Goal: Information Seeking & Learning: Check status

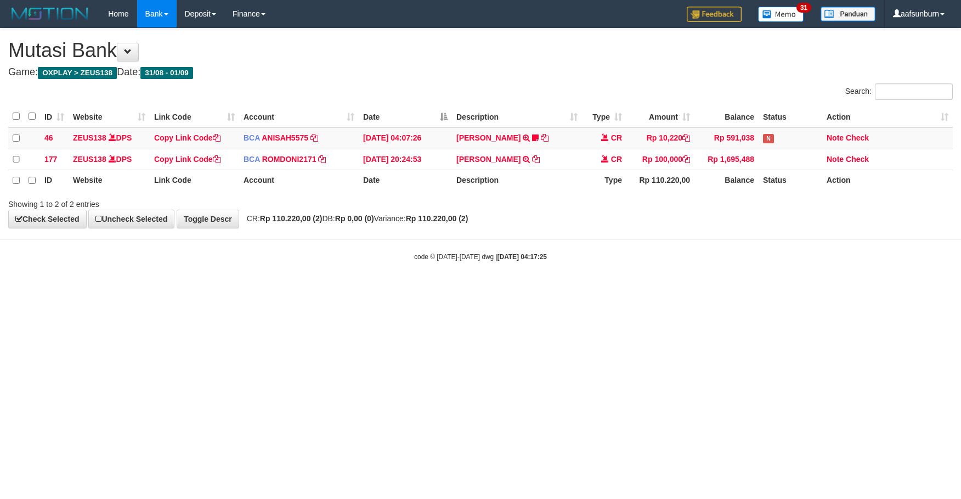
drag, startPoint x: 0, startPoint y: 0, endPoint x: 489, endPoint y: 342, distance: 596.5
click at [488, 289] on html "Toggle navigation Home Bank Account List Load By Website Group [OXPLAY] ZEUS138…" at bounding box center [480, 144] width 961 height 289
click at [622, 239] on body "Toggle navigation Home Bank Account List Load By Website Group [OXPLAY] ZEUS138…" at bounding box center [480, 144] width 961 height 289
click at [619, 237] on body "Toggle navigation Home Bank Account List Load By Website Group [OXPLAY] ZEUS138…" at bounding box center [480, 144] width 961 height 289
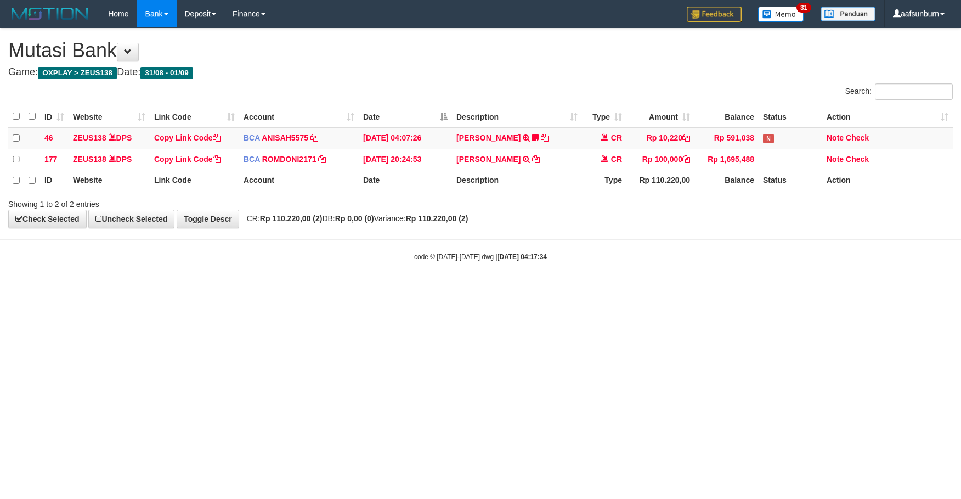
click at [720, 289] on html "Toggle navigation Home Bank Account List Load By Website Group [OXPLAY] ZEUS138…" at bounding box center [480, 144] width 961 height 289
drag, startPoint x: 542, startPoint y: 239, endPoint x: 548, endPoint y: 240, distance: 6.3
click at [543, 241] on body "Toggle navigation Home Bank Account List Load By Website Group [OXPLAY] ZEUS138…" at bounding box center [480, 144] width 961 height 289
drag, startPoint x: 714, startPoint y: 341, endPoint x: 870, endPoint y: 382, distance: 161.6
click at [715, 289] on html "Toggle navigation Home Bank Account List Load By Website Group [OXPLAY] ZEUS138…" at bounding box center [480, 144] width 961 height 289
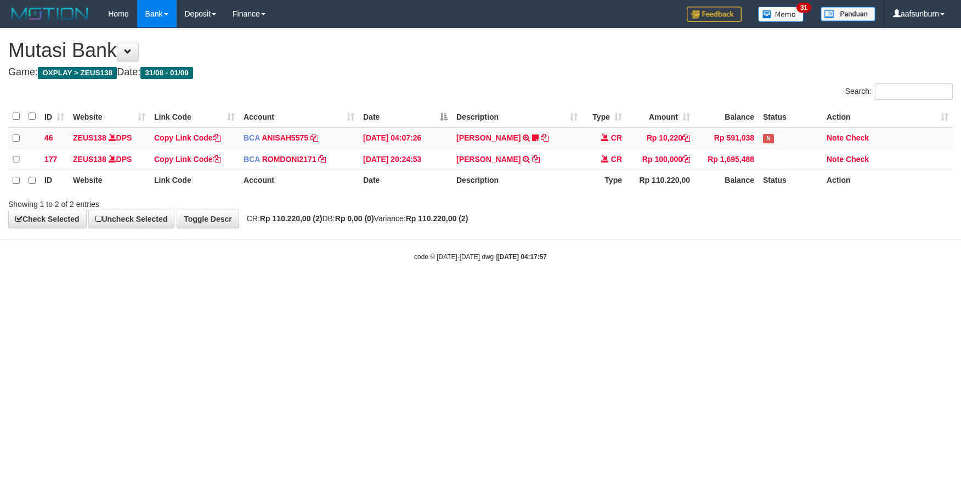
drag, startPoint x: 673, startPoint y: 309, endPoint x: 690, endPoint y: 333, distance: 28.8
click at [675, 289] on html "Toggle navigation Home Bank Account List Load By Website Group [OXPLAY] ZEUS138…" at bounding box center [480, 144] width 961 height 289
click at [688, 289] on html "Toggle navigation Home Bank Account List Load By Website Group [OXPLAY] ZEUS138…" at bounding box center [480, 144] width 961 height 289
click at [736, 289] on html "Toggle navigation Home Bank Account List Load By Website Group [OXPLAY] ZEUS138…" at bounding box center [480, 144] width 961 height 289
drag, startPoint x: 806, startPoint y: 373, endPoint x: 942, endPoint y: 364, distance: 135.8
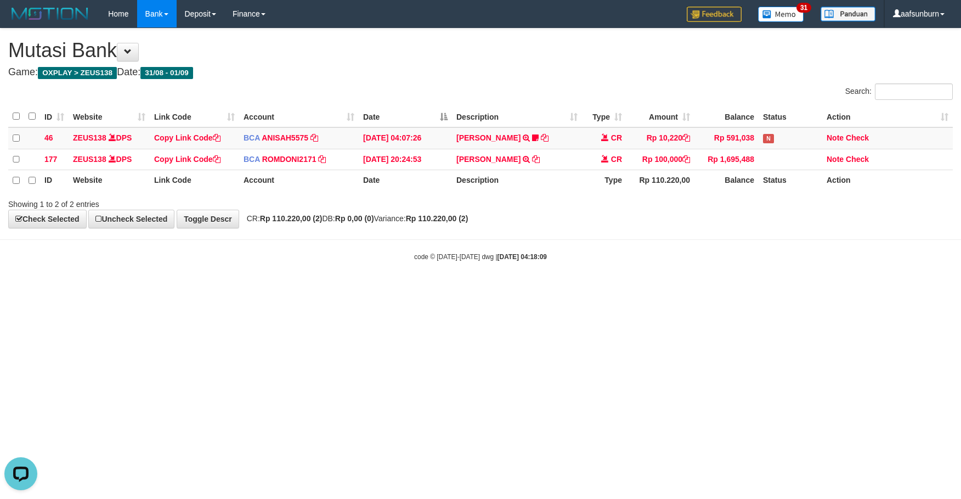
click at [813, 289] on html "Toggle navigation Home Bank Account List Load By Website Group [OXPLAY] ZEUS138…" at bounding box center [480, 144] width 961 height 289
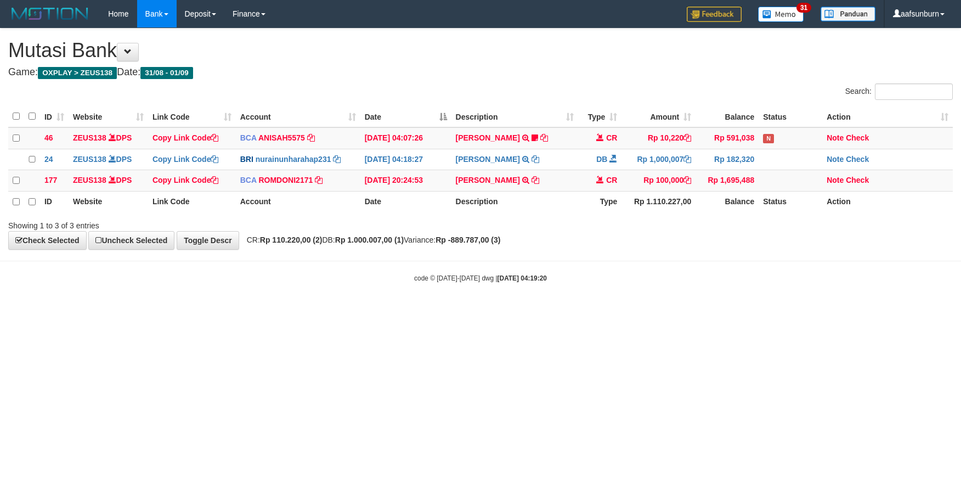
click at [575, 290] on body "Toggle navigation Home Bank Account List Load By Website Group [OXPLAY] ZEUS138…" at bounding box center [480, 155] width 961 height 310
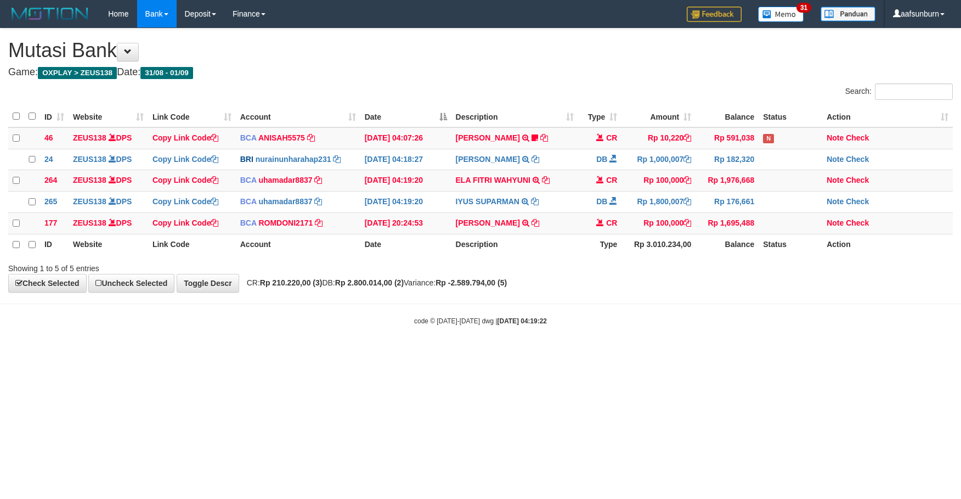
drag, startPoint x: 569, startPoint y: 290, endPoint x: 583, endPoint y: 290, distance: 13.7
click at [574, 290] on div "**********" at bounding box center [480, 161] width 961 height 264
click at [629, 313] on body "Toggle navigation Home Bank Account List Load By Website Group [OXPLAY] ZEUS138…" at bounding box center [480, 176] width 961 height 353
click at [456, 326] on div "code © 2012-2018 dwg | 2025/09/01 04:19:26" at bounding box center [480, 320] width 961 height 11
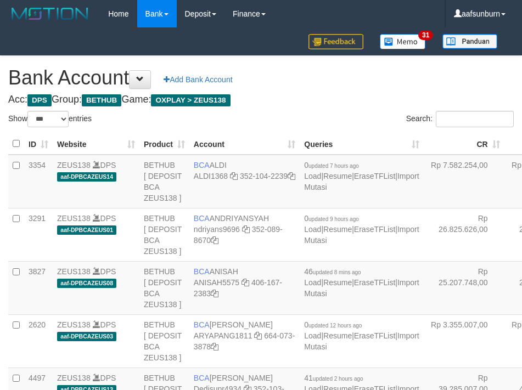
select select "***"
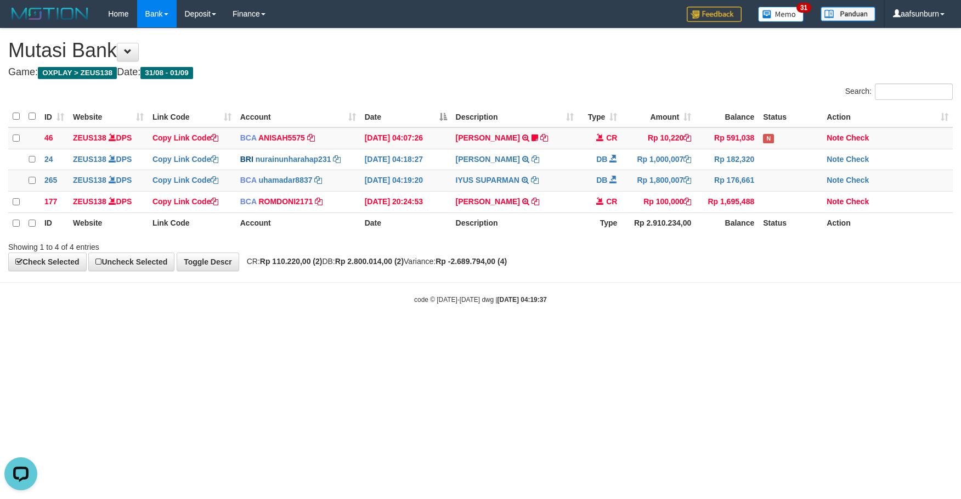
click at [660, 98] on div "Search:" at bounding box center [721, 92] width 464 height 19
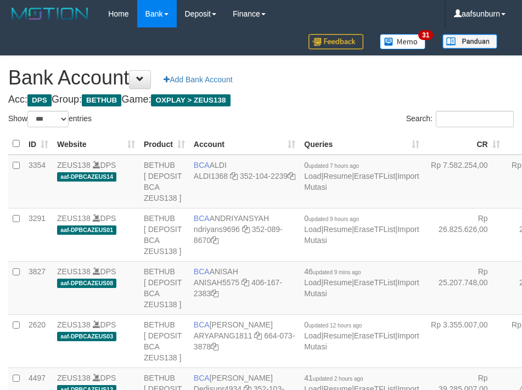
select select "***"
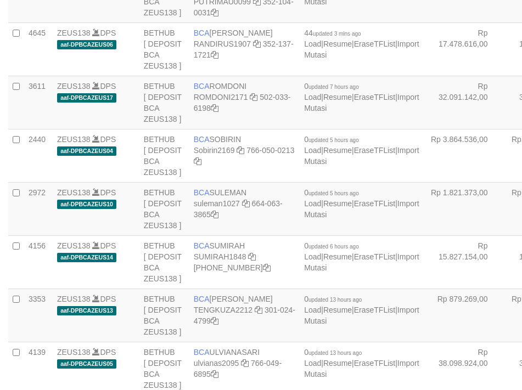
click at [420, 74] on tbody "3354 ZEUS138 DPS aaf-DPBCAZEUS14 BETHUB [ DEPOSIT BCA ZEUS138 ] BCA ALDI ALDI13…" at bounding box center [363, 342] width 711 height 2235
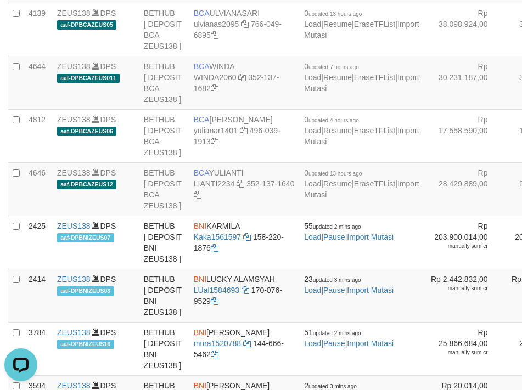
drag, startPoint x: 482, startPoint y: 117, endPoint x: 429, endPoint y: 132, distance: 54.7
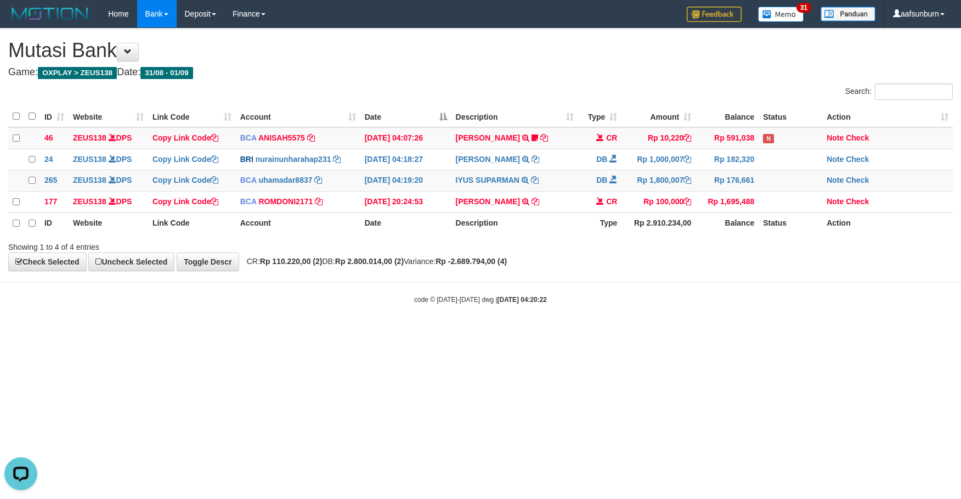
drag, startPoint x: 433, startPoint y: 191, endPoint x: 446, endPoint y: 271, distance: 81.7
click at [438, 206] on td "31/08/2025 20:24:53" at bounding box center [405, 201] width 91 height 21
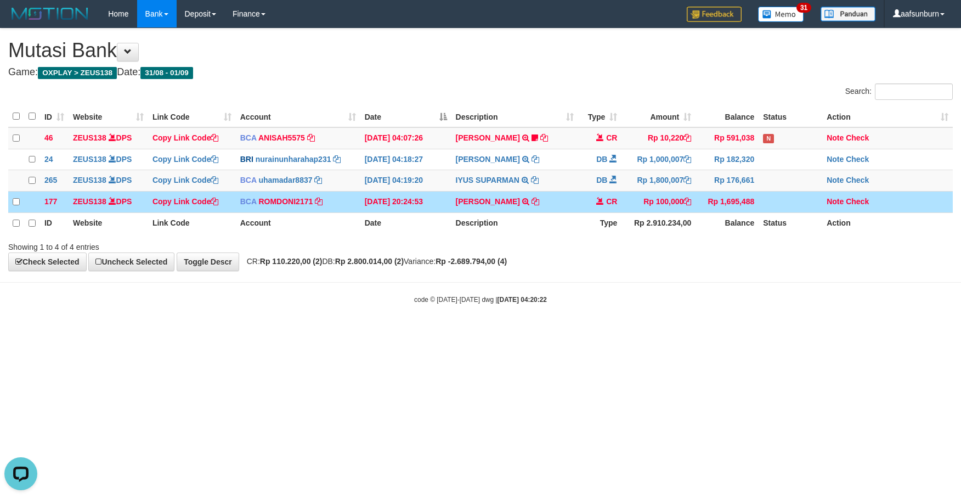
click at [569, 285] on body "Toggle navigation Home Bank Account List Load By Website Group [OXPLAY] ZEUS138…" at bounding box center [480, 166] width 961 height 332
click at [604, 295] on body "Toggle navigation Home Bank Account List Load By Website Group [OXPLAY] ZEUS138…" at bounding box center [480, 166] width 961 height 332
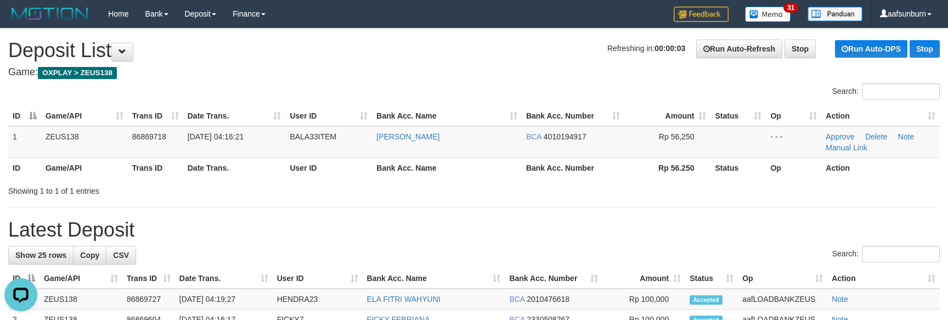
click at [530, 219] on h1 "Latest Deposit" at bounding box center [473, 230] width 931 height 22
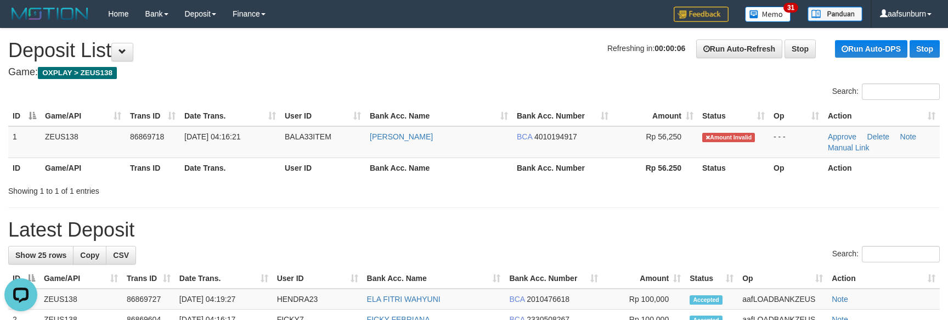
click at [530, 219] on h1 "Latest Deposit" at bounding box center [473, 230] width 931 height 22
click at [453, 144] on td "[PERSON_NAME]" at bounding box center [438, 142] width 147 height 32
copy tr "[PERSON_NAME]"
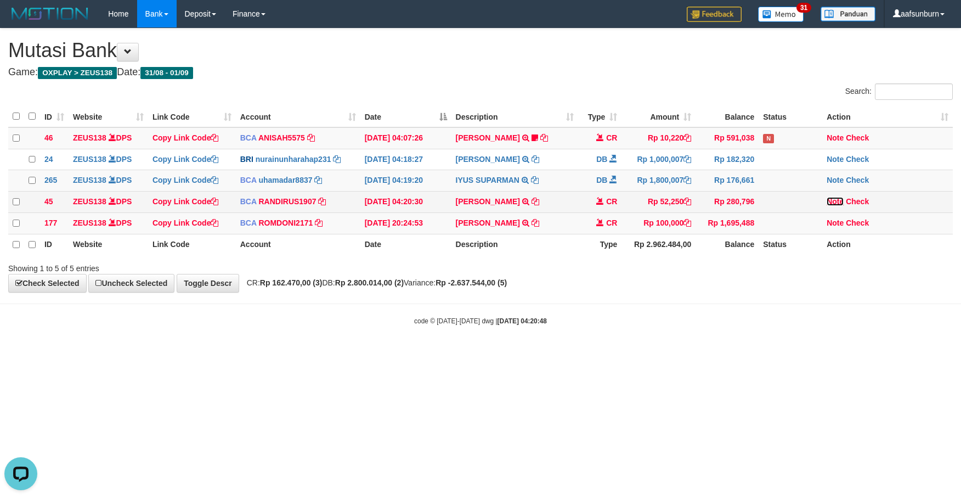
click at [832, 206] on link "Note" at bounding box center [834, 201] width 17 height 9
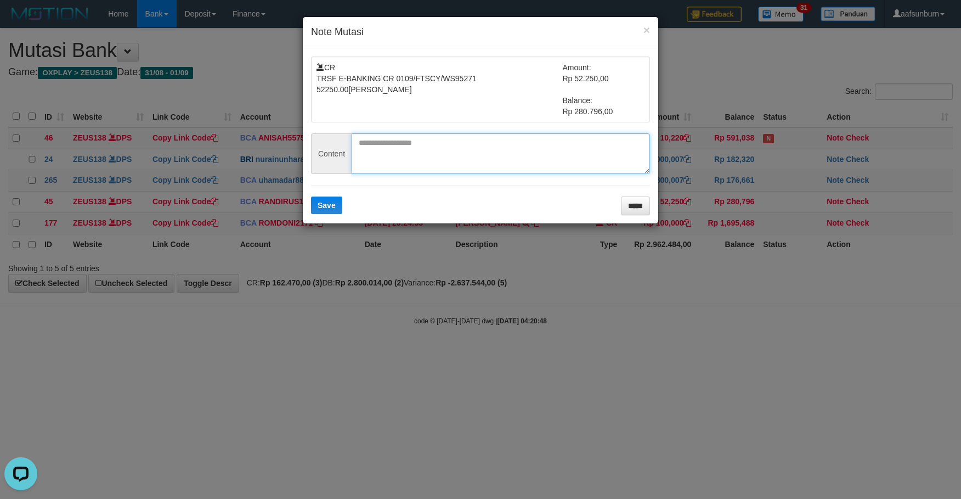
paste textarea "**********"
drag, startPoint x: 421, startPoint y: 171, endPoint x: 372, endPoint y: 192, distance: 53.3
click at [418, 172] on textarea "**********" at bounding box center [501, 153] width 298 height 41
type textarea "**********"
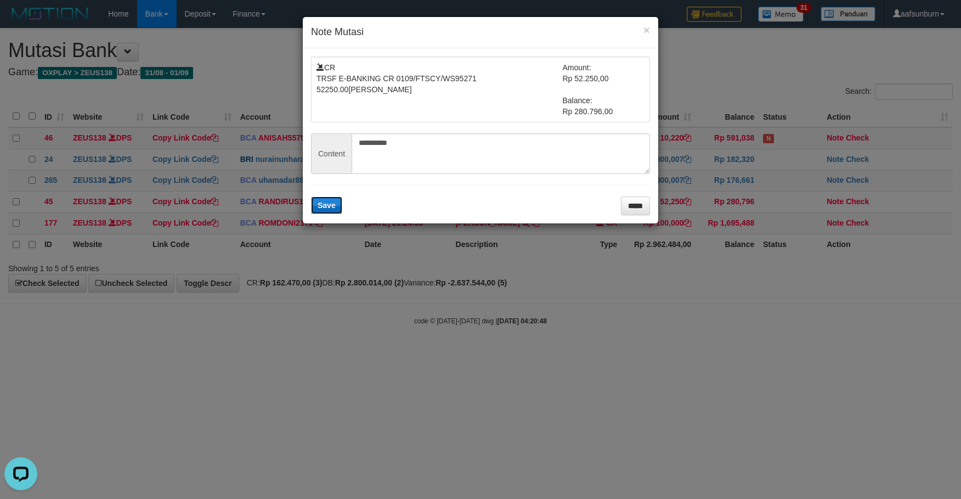
click at [311, 211] on button "Save" at bounding box center [326, 205] width 31 height 18
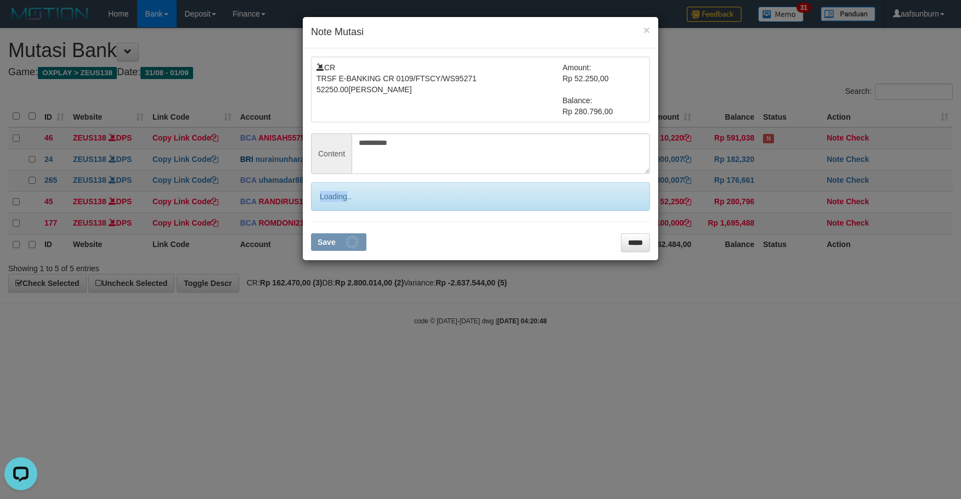
click at [311, 211] on div "Loading.." at bounding box center [480, 196] width 339 height 29
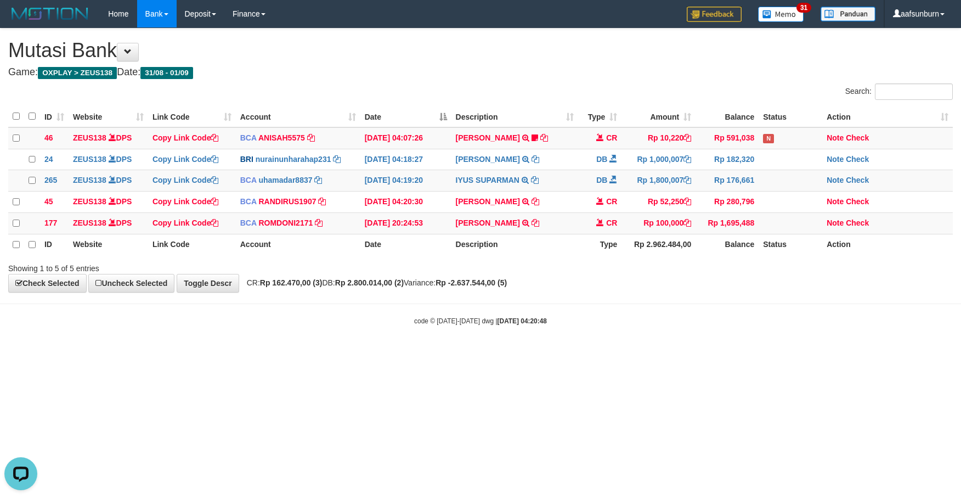
click at [191, 255] on th "Link Code" at bounding box center [192, 244] width 88 height 21
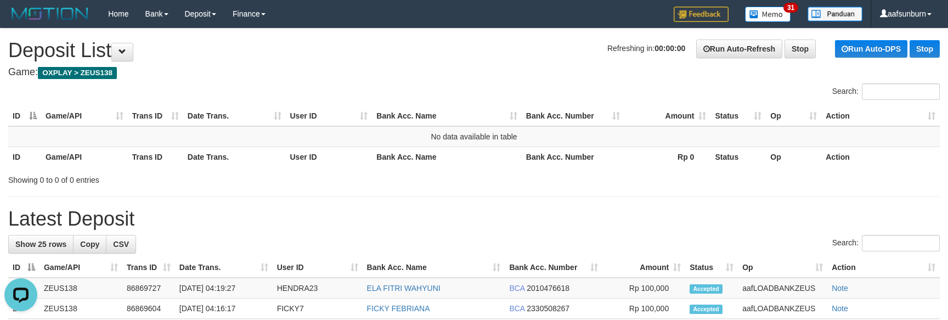
drag, startPoint x: 326, startPoint y: 271, endPoint x: 311, endPoint y: 257, distance: 20.9
click at [316, 263] on th "User ID" at bounding box center [318, 267] width 90 height 20
click at [207, 44] on h1 "Refreshing in: 00:00:09 Run Auto-Refresh Stop Run Auto-DPS Stop Deposit List" at bounding box center [473, 50] width 931 height 22
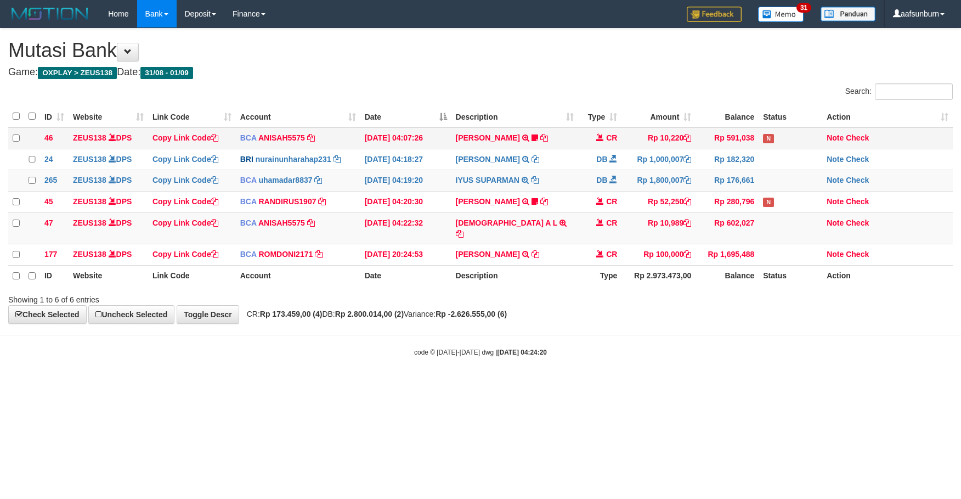
click at [461, 147] on td "HASAN NUR YUNKA TRSF E-BANKING CR 0109/FTSCY/WS95271 10220.00HASAN NUR YUNKA Ha…" at bounding box center [514, 137] width 127 height 21
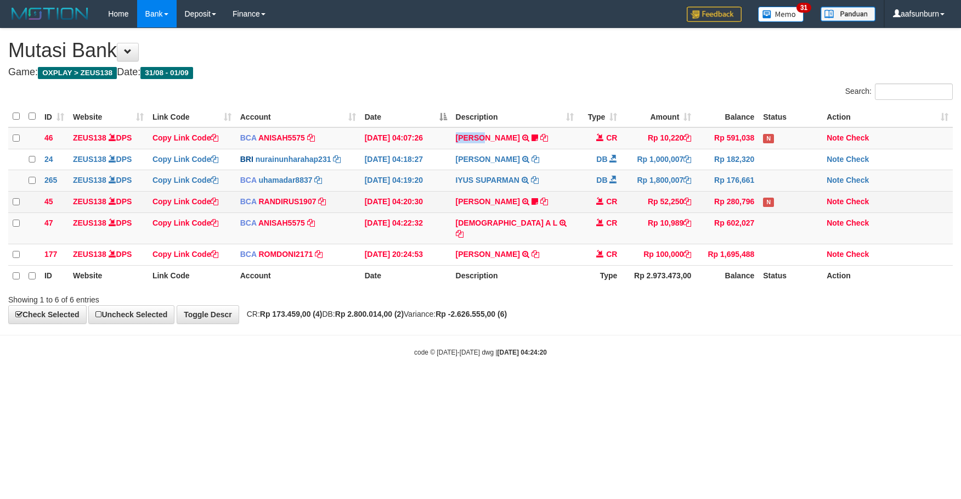
copy link "HASAN"
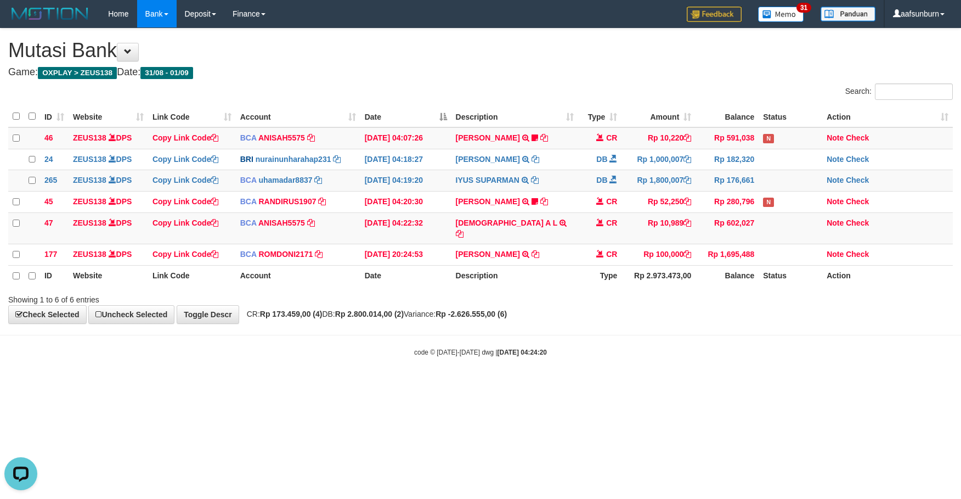
drag, startPoint x: 104, startPoint y: 455, endPoint x: 107, endPoint y: 461, distance: 6.6
click at [105, 384] on html "Toggle navigation Home Bank Account List Load By Website Group [OXPLAY] ZEUS138…" at bounding box center [480, 192] width 961 height 384
click at [323, 300] on div "**********" at bounding box center [480, 176] width 961 height 295
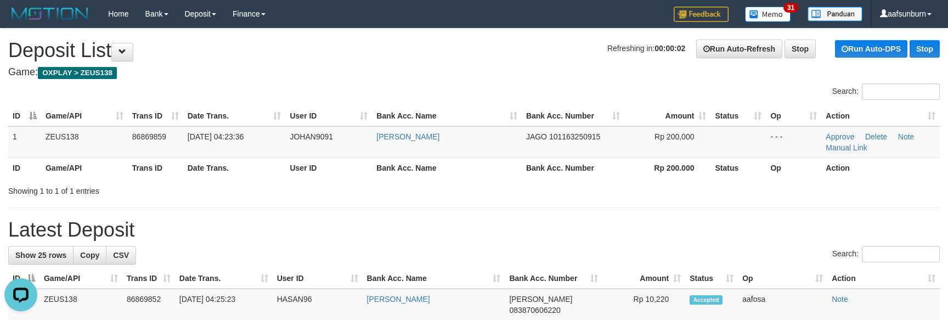
click at [264, 220] on h1 "Latest Deposit" at bounding box center [473, 230] width 931 height 22
drag, startPoint x: 604, startPoint y: 203, endPoint x: 591, endPoint y: 196, distance: 14.7
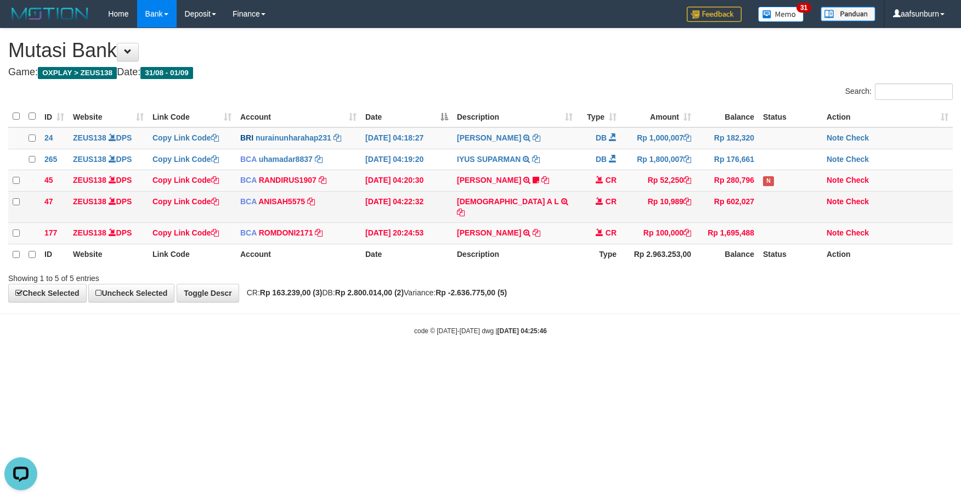
click at [562, 196] on td "MUHAMMAD A L TRSF E-BANKING CR 0109/FTSCY/WS95051 10989.002025090142478668 TRFD…" at bounding box center [514, 206] width 124 height 31
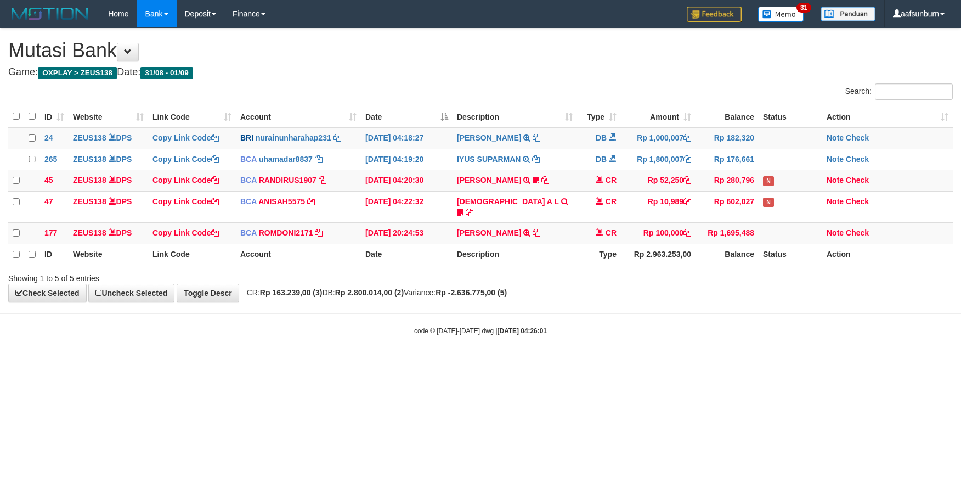
drag, startPoint x: 448, startPoint y: 290, endPoint x: 959, endPoint y: 387, distance: 520.2
click at [452, 292] on span "CR: Rp 163.239,00 (3) DB: Rp 2.800.014,00 (2) Variance: Rp -2.636.775,00 (5)" at bounding box center [373, 292] width 265 height 9
drag, startPoint x: 540, startPoint y: 333, endPoint x: 546, endPoint y: 334, distance: 6.1
click at [545, 333] on body "Toggle navigation Home Bank Account List Load By Website Group [OXPLAY] ZEUS138…" at bounding box center [480, 181] width 961 height 363
click at [771, 229] on td at bounding box center [790, 233] width 64 height 21
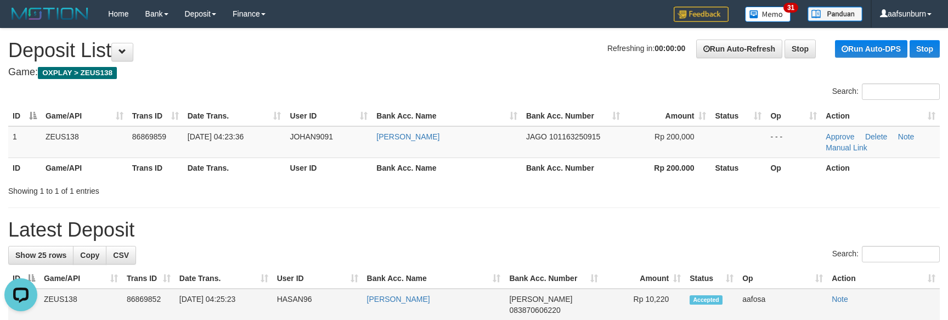
click at [292, 303] on td "HASAN96" at bounding box center [318, 304] width 90 height 32
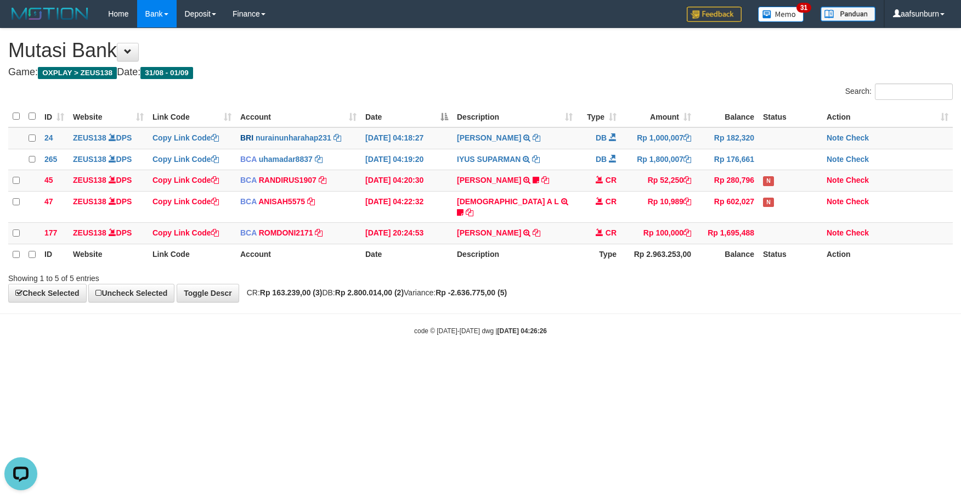
click at [679, 363] on html "Toggle navigation Home Bank Account List Load By Website Group [OXPLAY] ZEUS138…" at bounding box center [480, 181] width 961 height 363
click at [726, 344] on body "Toggle navigation Home Bank Account List Load By Website Group [OXPLAY] ZEUS138…" at bounding box center [480, 181] width 961 height 363
click at [818, 318] on body "Toggle navigation Home Bank Account List Load By Website Group [OXPLAY] ZEUS138…" at bounding box center [480, 181] width 961 height 363
click at [699, 268] on div at bounding box center [680, 268] width 560 height 1
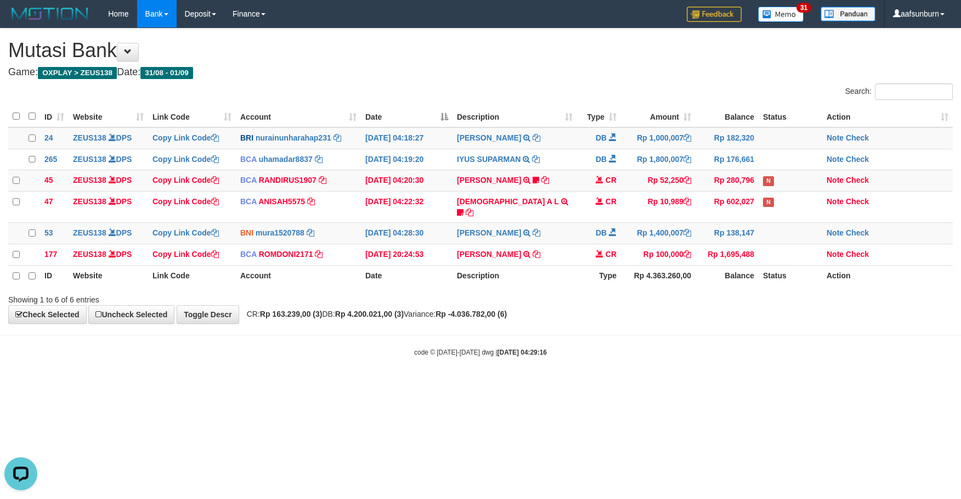
click at [759, 366] on body "Toggle navigation Home Bank Account List Load By Website Group [OXPLAY] ZEUS138…" at bounding box center [480, 192] width 961 height 384
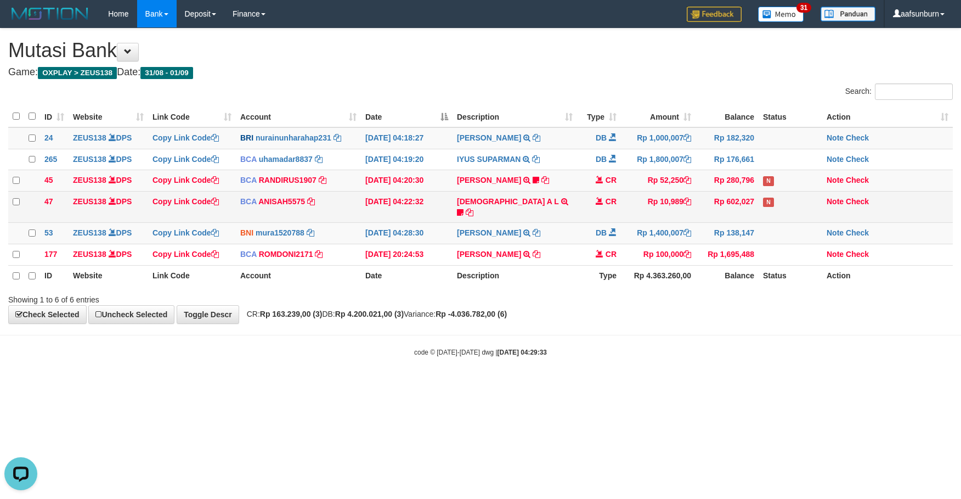
click at [601, 204] on span at bounding box center [600, 201] width 8 height 8
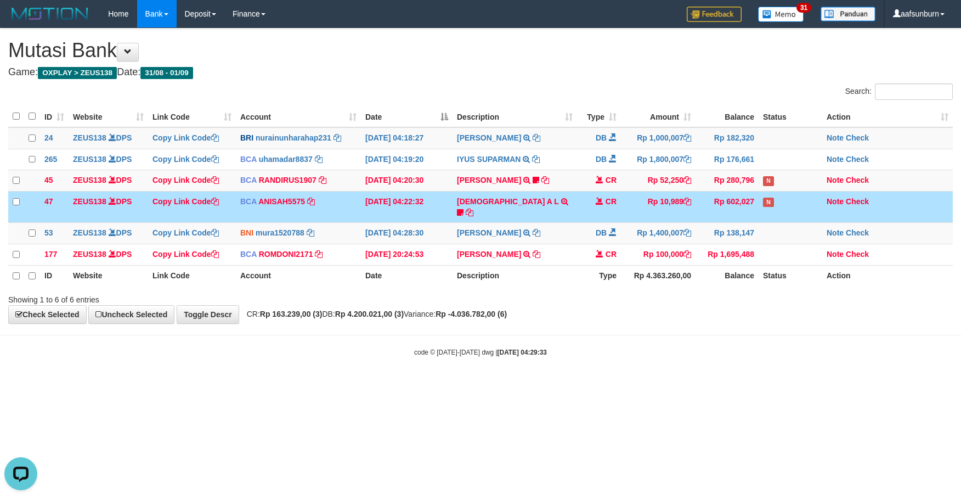
click at [625, 291] on div "Showing 1 to 6 of 6 entries" at bounding box center [480, 297] width 961 height 15
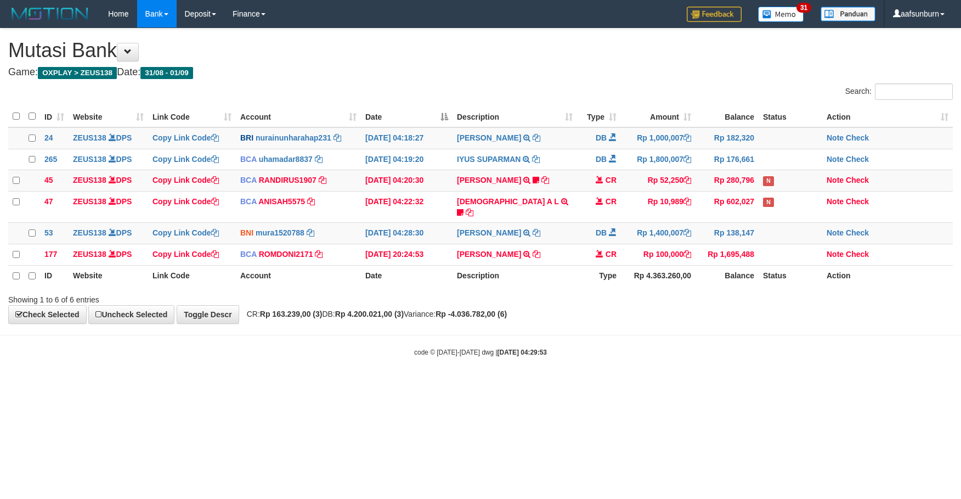
drag, startPoint x: 575, startPoint y: 293, endPoint x: 578, endPoint y: 298, distance: 5.9
click at [578, 298] on div "Showing 1 to 6 of 6 entries" at bounding box center [480, 297] width 961 height 15
click at [619, 359] on body "Toggle navigation Home Bank Account List Load By Website Group [OXPLAY] ZEUS138…" at bounding box center [480, 192] width 961 height 384
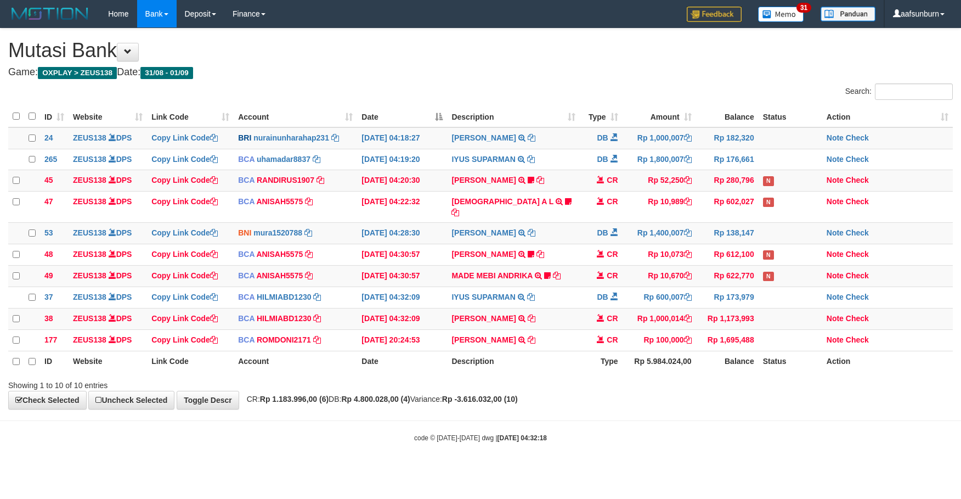
click at [630, 354] on th "Rp 5.984.024,00" at bounding box center [658, 360] width 73 height 21
drag, startPoint x: 0, startPoint y: 0, endPoint x: 693, endPoint y: 351, distance: 776.5
click at [693, 350] on td "Rp 100,000" at bounding box center [658, 339] width 73 height 21
click at [654, 311] on td "Rp 1,000,014" at bounding box center [658, 318] width 73 height 21
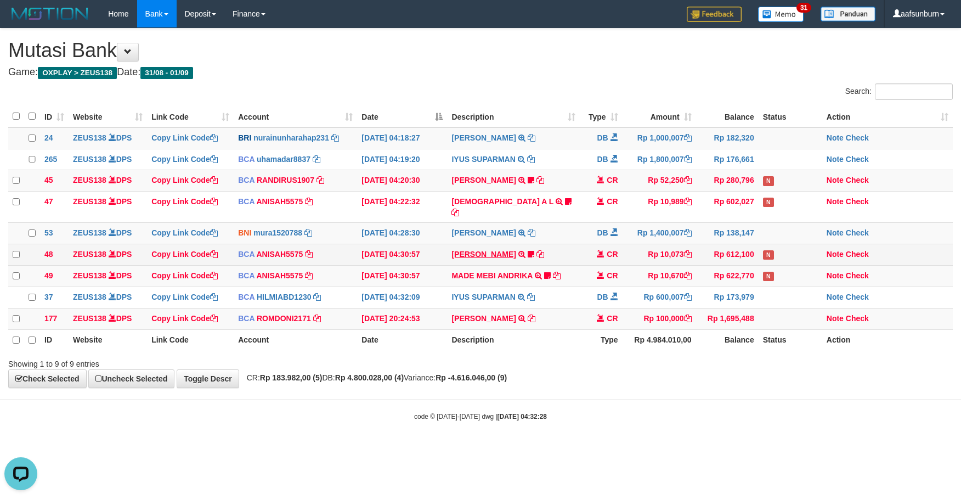
click at [484, 249] on td "RIAN PRATAMA TRSF E-BANKING CR 0109/FTSCY/WS95051 10073.002025090160083401 TRFD…" at bounding box center [513, 254] width 132 height 21
click at [484, 250] on link "RIAN PRATAMA" at bounding box center [483, 254] width 64 height 9
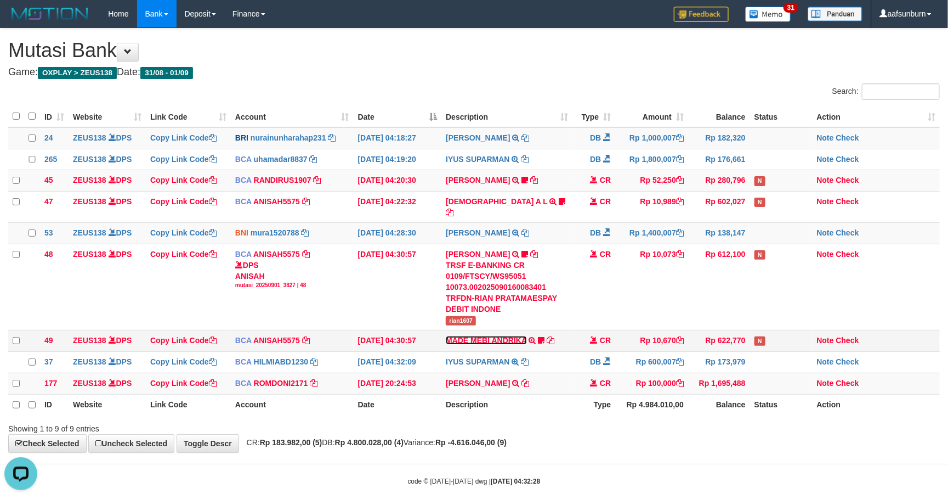
click at [507, 338] on link "MADE MEBI ANDRIKA" at bounding box center [486, 340] width 81 height 9
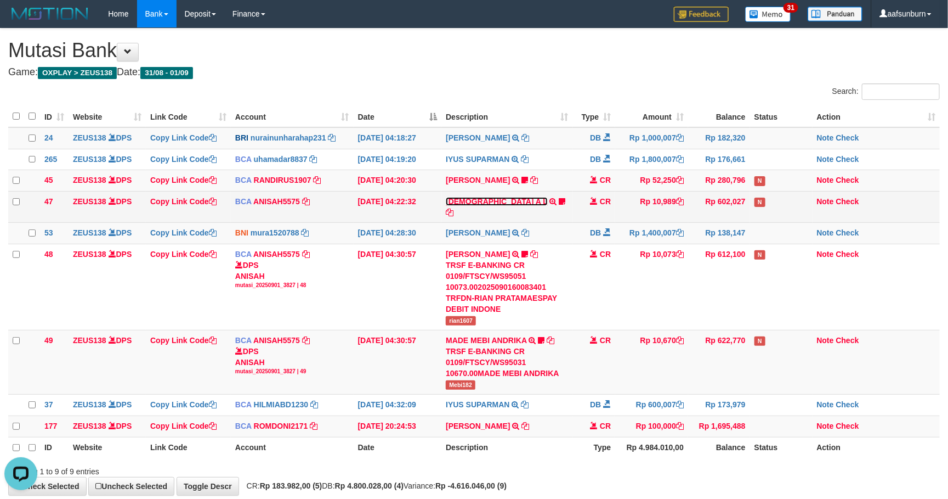
click at [476, 206] on link "[DEMOGRAPHIC_DATA] A L" at bounding box center [497, 201] width 102 height 9
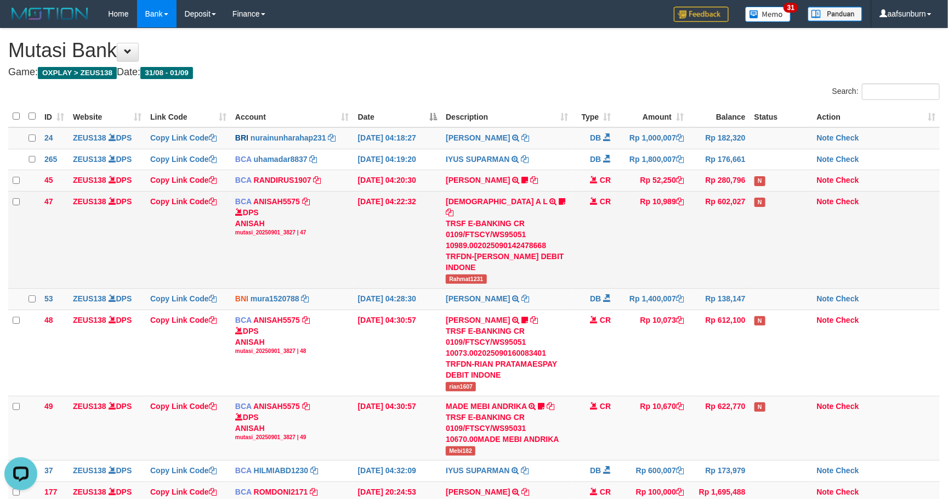
click at [512, 196] on td "MUHAMMAD A L TRSF E-BANKING CR 0109/FTSCY/WS95051 10989.002025090142478668 TRFD…" at bounding box center [506, 239] width 131 height 97
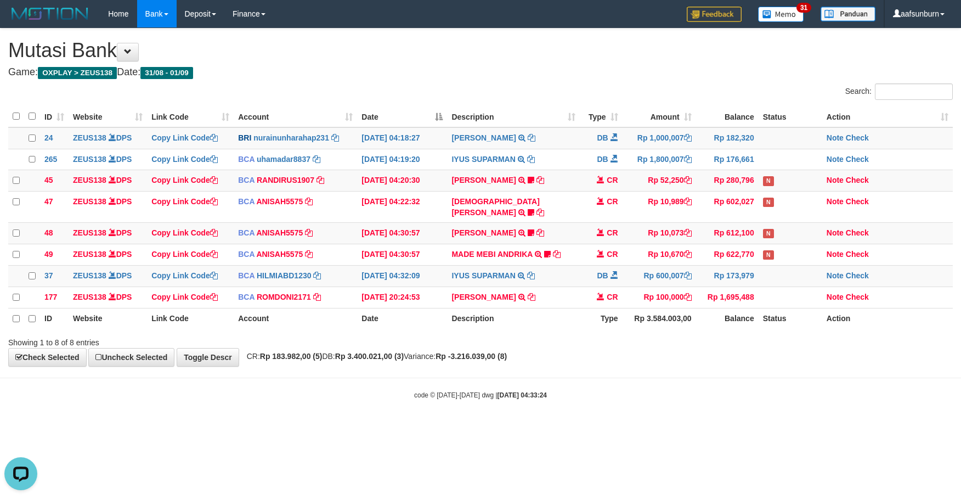
drag, startPoint x: 669, startPoint y: 344, endPoint x: 673, endPoint y: 441, distance: 97.2
click at [670, 367] on body "Toggle navigation Home Bank Account List Load By Website Group [OXPLAY] ZEUS138…" at bounding box center [480, 213] width 961 height 427
drag, startPoint x: 621, startPoint y: 214, endPoint x: 657, endPoint y: 225, distance: 37.8
click at [622, 214] on tr "47 ZEUS138 DPS Copy Link Code BCA ANISAH5575 DPS ANISAH mutasi_20250901_3827 | …" at bounding box center [480, 206] width 944 height 31
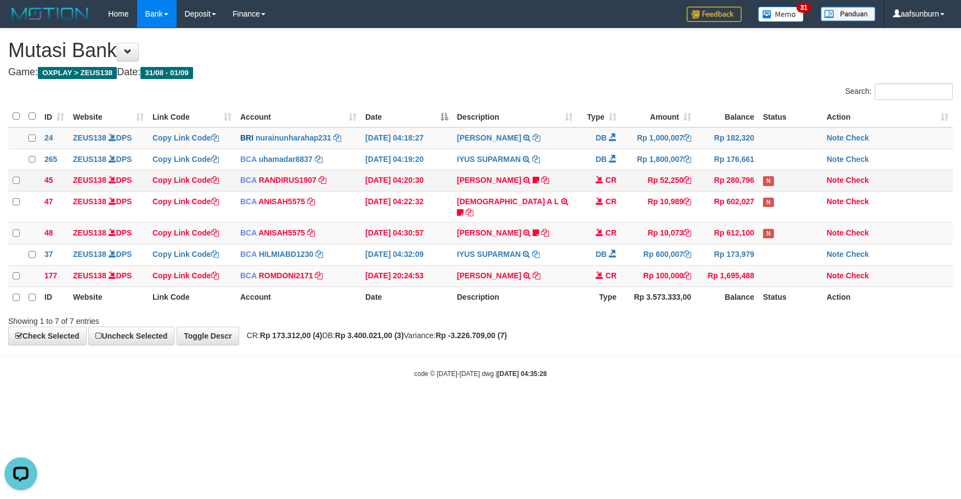
click at [581, 191] on td "CR" at bounding box center [599, 180] width 44 height 21
click at [396, 175] on td "01/09/2025 04:20:30" at bounding box center [407, 180] width 92 height 21
click at [634, 227] on td "Rp 10,073" at bounding box center [658, 233] width 75 height 21
click at [633, 227] on td "Rp 10,073" at bounding box center [658, 233] width 75 height 21
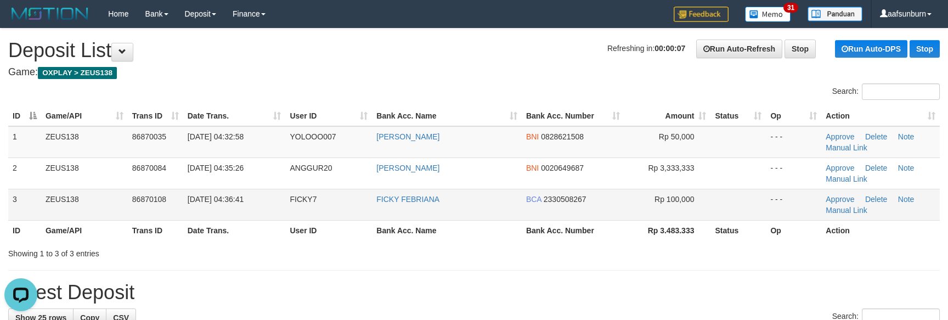
click at [541, 212] on td "BCA 2330508267" at bounding box center [573, 204] width 103 height 31
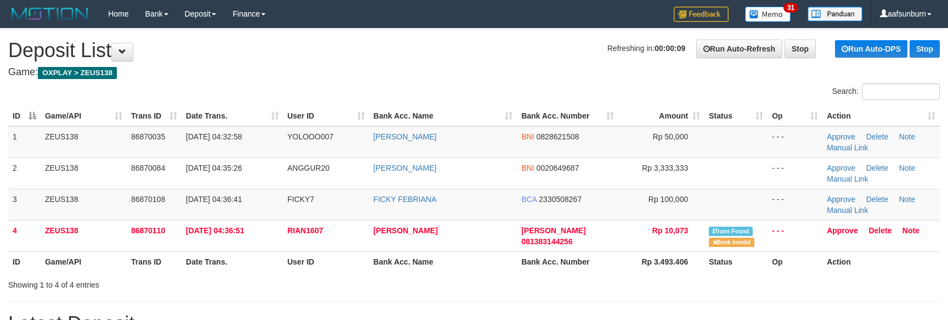
click at [371, 50] on h1 "Refreshing in: 00:00:09 Run Auto-Refresh Stop Run Auto-DPS Stop Deposit List" at bounding box center [473, 50] width 931 height 22
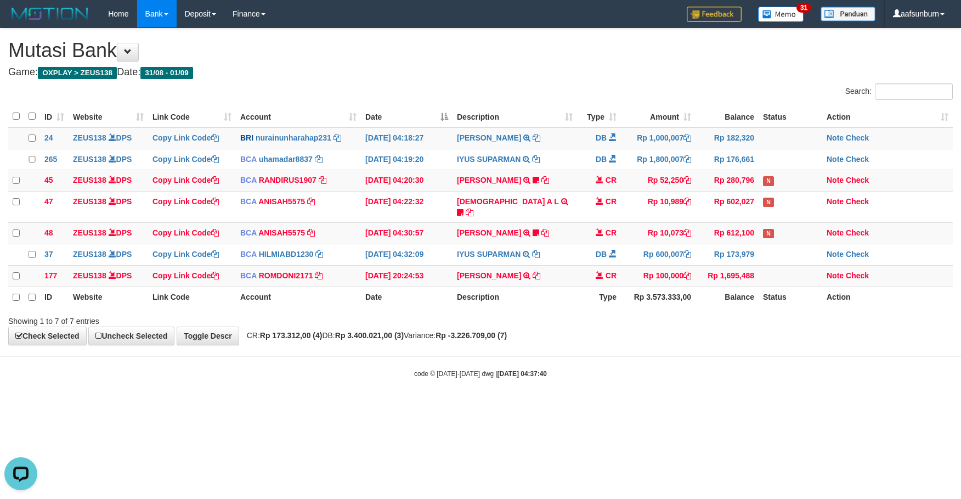
click at [547, 377] on div "code © 2012-2018 dwg | 2025/09/01 04:37:40" at bounding box center [480, 372] width 961 height 11
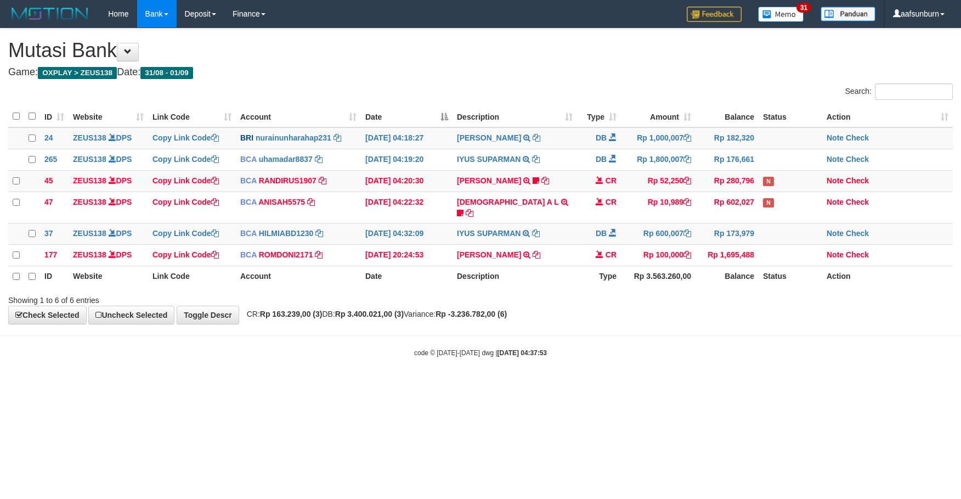
click at [546, 377] on body "Toggle navigation Home Bank Account List Load By Website Group [OXPLAY] ZEUS138…" at bounding box center [480, 192] width 961 height 385
click at [543, 377] on body "Toggle navigation Home Bank Account List Load By Website Group [OXPLAY] ZEUS138…" at bounding box center [480, 192] width 961 height 384
click at [665, 384] on html "Toggle navigation Home Bank Account List Load By Website Group [OXPLAY] ZEUS138…" at bounding box center [480, 192] width 961 height 384
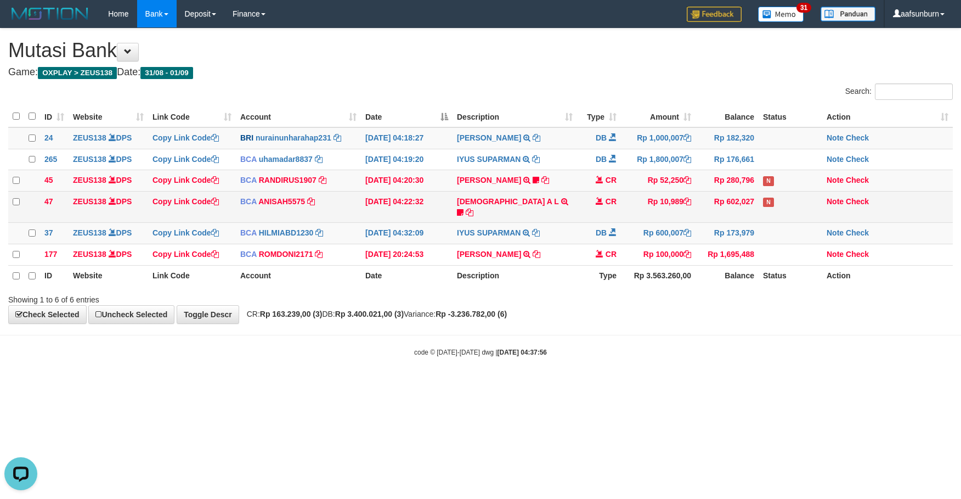
click at [564, 196] on td "MUHAMMAD A L TRSF E-BANKING CR 0109/FTSCY/WS95051 10989.002025090142478668 TRFD…" at bounding box center [514, 206] width 124 height 31
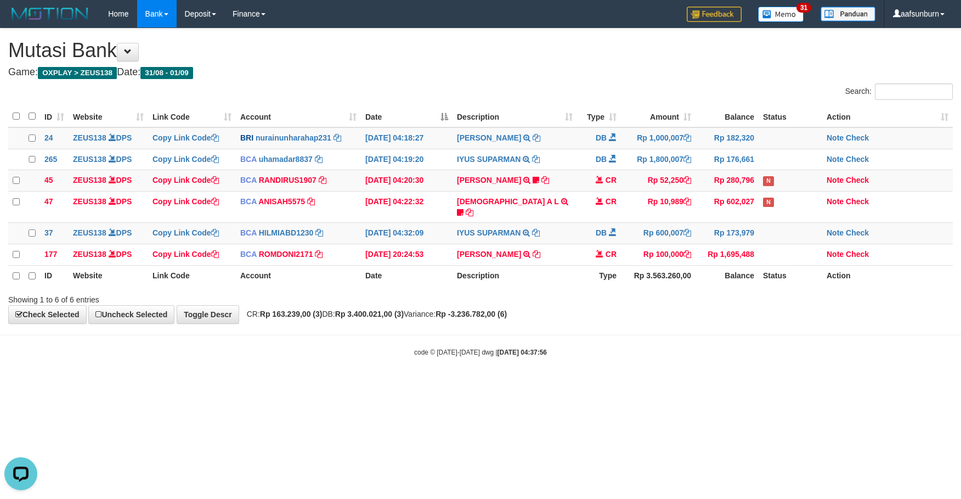
click at [591, 322] on div "**********" at bounding box center [480, 176] width 961 height 295
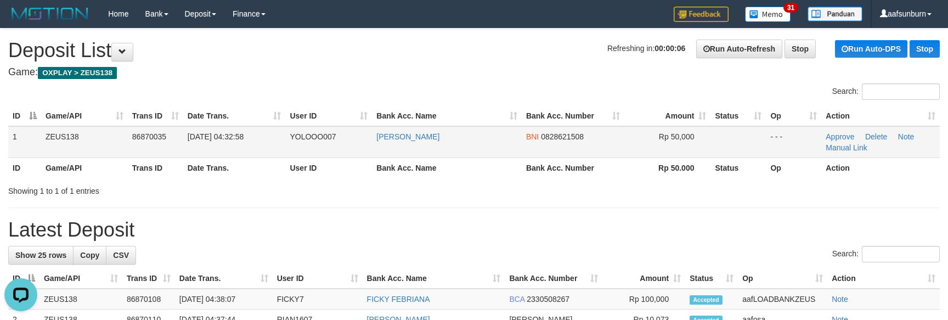
click at [578, 148] on td "BNI 0828621508" at bounding box center [573, 142] width 103 height 32
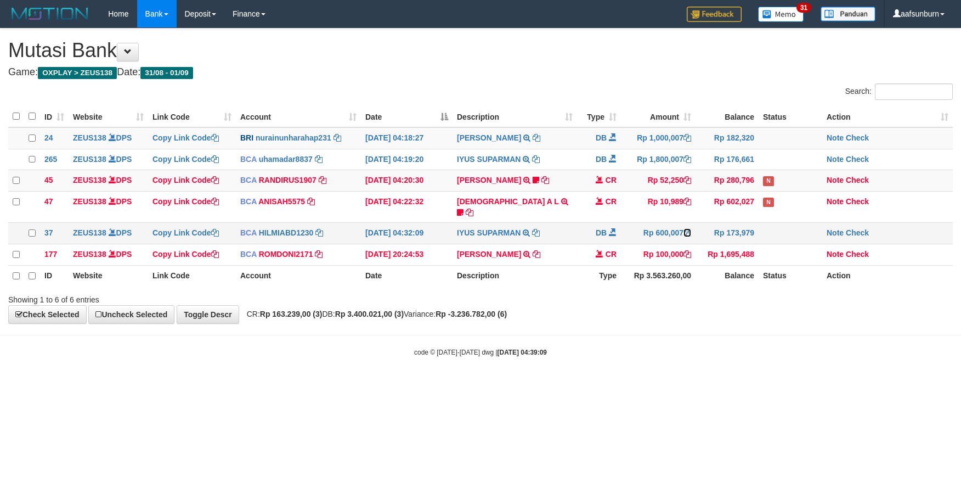
click at [690, 229] on icon at bounding box center [687, 233] width 8 height 8
click at [680, 293] on div "Showing 1 to 6 of 6 entries" at bounding box center [480, 297] width 961 height 15
click at [670, 372] on body "Toggle navigation Home Bank Account List Load By Website Group [OXPLAY] ZEUS138…" at bounding box center [480, 192] width 961 height 384
click at [751, 379] on body "Toggle navigation Home Bank Account List Load By Website Group [OXPLAY] ZEUS138…" at bounding box center [480, 192] width 961 height 384
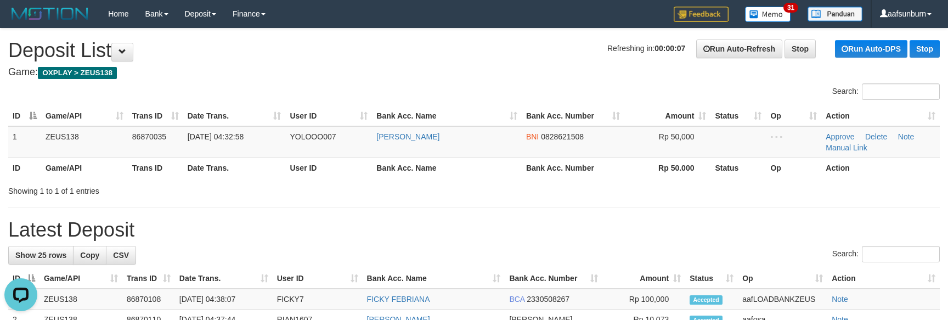
drag, startPoint x: 607, startPoint y: 198, endPoint x: 604, endPoint y: 191, distance: 7.9
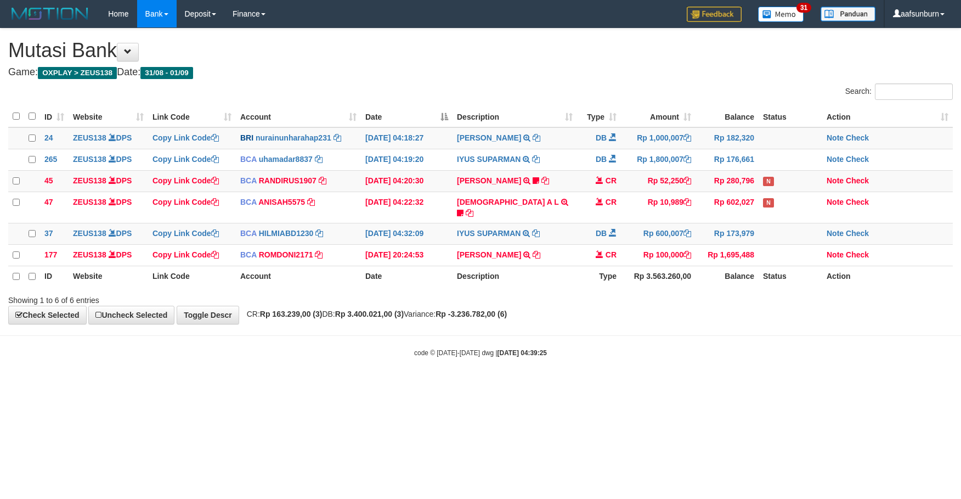
click at [745, 382] on body "Toggle navigation Home Bank Account List Load By Website Group [OXPLAY] ZEUS138…" at bounding box center [480, 192] width 961 height 385
click at [611, 287] on div "Search: ID Website Link Code Account Date Description Type Amount Balance Statu…" at bounding box center [480, 194] width 944 height 222
click at [639, 336] on body "Toggle navigation Home Bank Account List Load By Website Group [OXPLAY] ZEUS138…" at bounding box center [480, 192] width 961 height 385
click at [636, 326] on body "Toggle navigation Home Bank Account List Load By Website Group [OXPLAY] ZEUS138…" at bounding box center [480, 192] width 961 height 384
drag, startPoint x: 634, startPoint y: 324, endPoint x: 959, endPoint y: 309, distance: 325.5
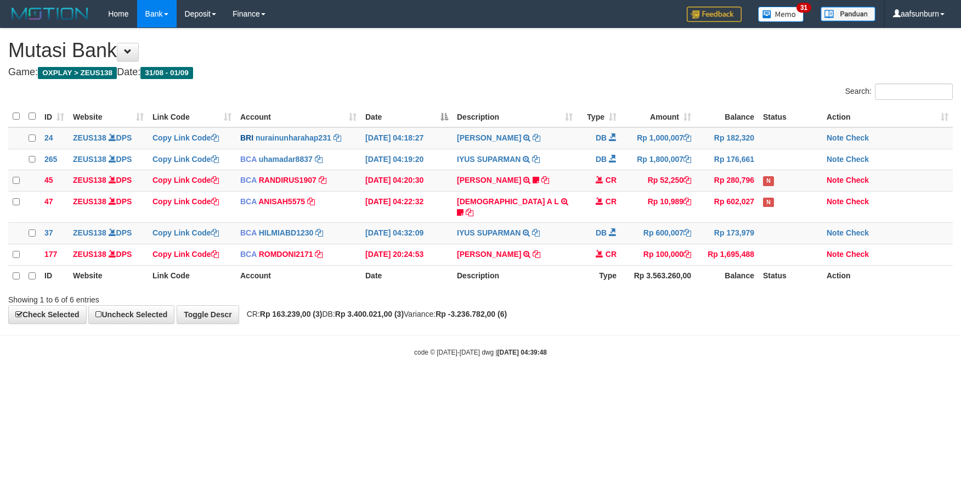
click at [637, 322] on body "Toggle navigation Home Bank Account List Load By Website Group [OXPLAY] ZEUS138…" at bounding box center [480, 192] width 961 height 384
drag, startPoint x: 561, startPoint y: 426, endPoint x: 582, endPoint y: 427, distance: 21.4
click at [562, 384] on html "Toggle navigation Home Bank Account List Load By Website Group [OXPLAY] ZEUS138…" at bounding box center [480, 192] width 961 height 384
click at [625, 364] on body "Toggle navigation Home Bank Account List Load By Website Group [OXPLAY] ZEUS138…" at bounding box center [480, 192] width 961 height 384
click at [587, 349] on div "code © 2012-2018 dwg | 2025/09/01 04:39:54" at bounding box center [480, 351] width 961 height 11
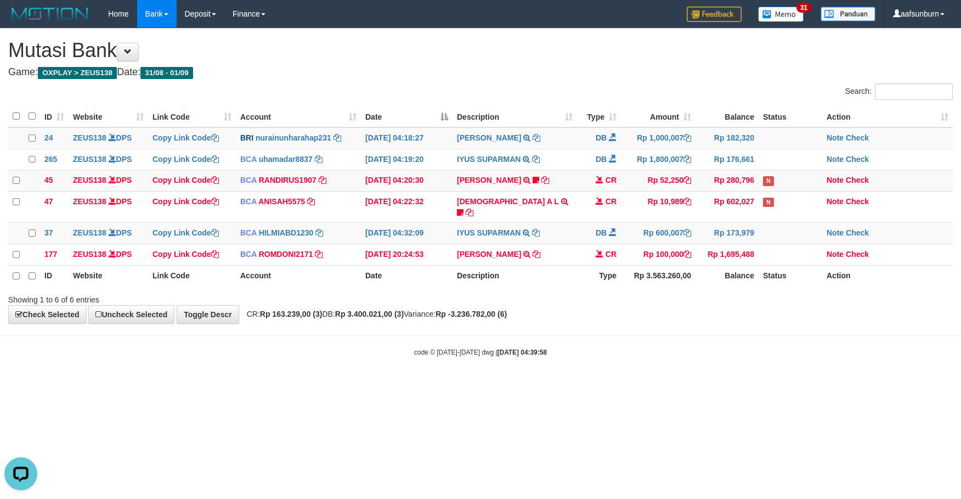
click at [585, 358] on body "Toggle navigation Home Bank Account List Load By Website Group [OXPLAY] ZEUS138…" at bounding box center [480, 192] width 961 height 384
click at [585, 358] on body "Toggle navigation Home Bank Account List Load By Website Group [OXPLAY] ZEUS138…" at bounding box center [480, 192] width 961 height 385
click at [675, 384] on html "Toggle navigation Home Bank Account List Load By Website Group [OXPLAY] ZEUS138…" at bounding box center [480, 192] width 961 height 384
click at [670, 384] on html "Toggle navigation Home Bank Account List Load By Website Group [OXPLAY] ZEUS138…" at bounding box center [480, 192] width 961 height 384
click at [660, 384] on html "Toggle navigation Home Bank Account List Load By Website Group [OXPLAY] ZEUS138…" at bounding box center [480, 192] width 961 height 384
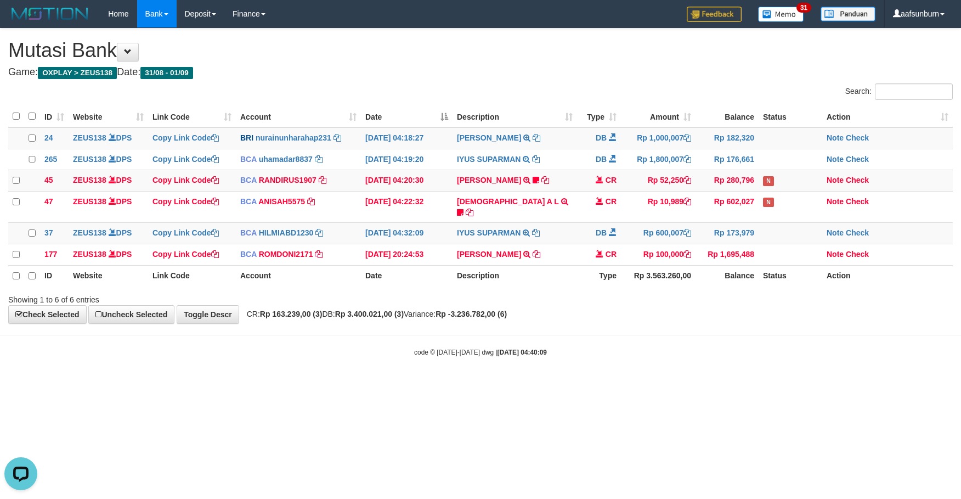
click at [703, 374] on body "Toggle navigation Home Bank Account List Load By Website Group [OXPLAY] ZEUS138…" at bounding box center [480, 192] width 961 height 384
click at [701, 372] on body "Toggle navigation Home Bank Account List Load By Website Group [OXPLAY] ZEUS138…" at bounding box center [480, 192] width 961 height 384
click at [749, 384] on html "Toggle navigation Home Bank Account List Load By Website Group [OXPLAY] ZEUS138…" at bounding box center [480, 192] width 961 height 384
click at [739, 384] on html "Toggle navigation Home Bank Account List Load By Website Group [OXPLAY] ZEUS138…" at bounding box center [480, 192] width 961 height 384
click at [759, 384] on html "Toggle navigation Home Bank Account List Load By Website Group [OXPLAY] ZEUS138…" at bounding box center [480, 192] width 961 height 384
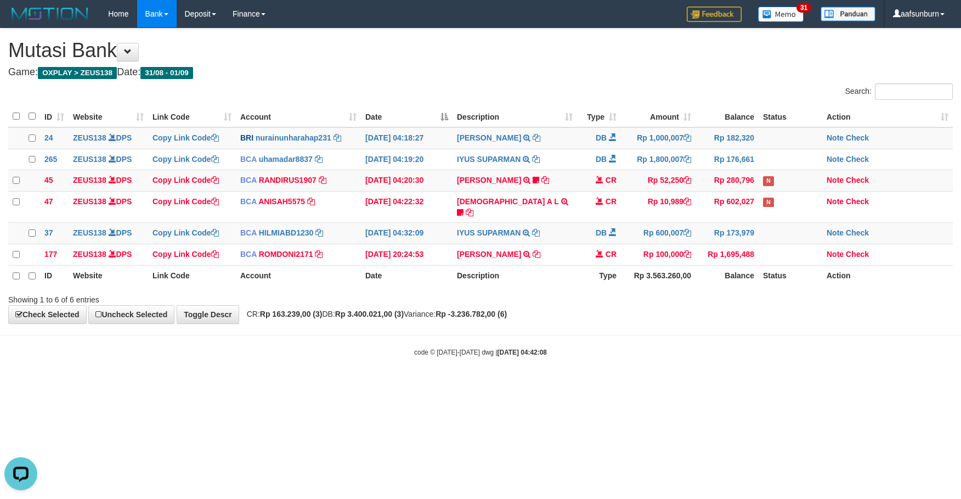
click at [618, 384] on html "Toggle navigation Home Bank Account List Load By Website Group [OXPLAY] ZEUS138…" at bounding box center [480, 192] width 961 height 384
click at [610, 384] on html "Toggle navigation Home Bank Account List Load By Website Group [OXPLAY] ZEUS138…" at bounding box center [480, 192] width 961 height 384
click at [546, 280] on th "Description" at bounding box center [514, 275] width 124 height 21
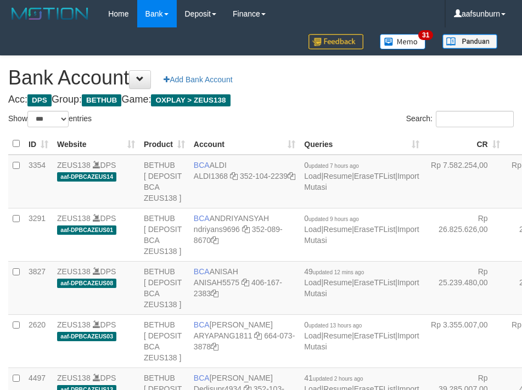
select select "***"
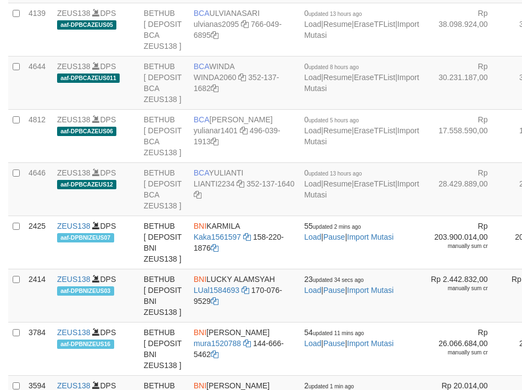
scroll to position [2282, 0]
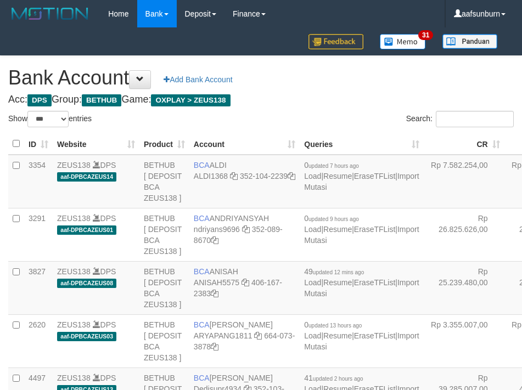
select select "***"
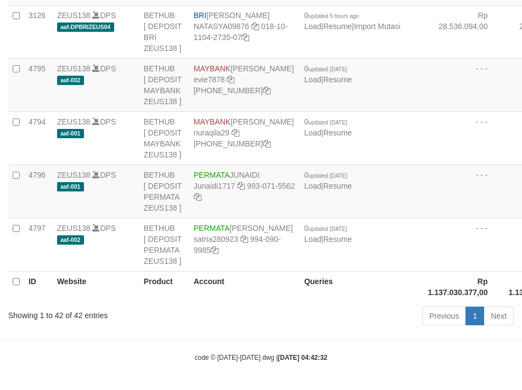
scroll to position [2282, 0]
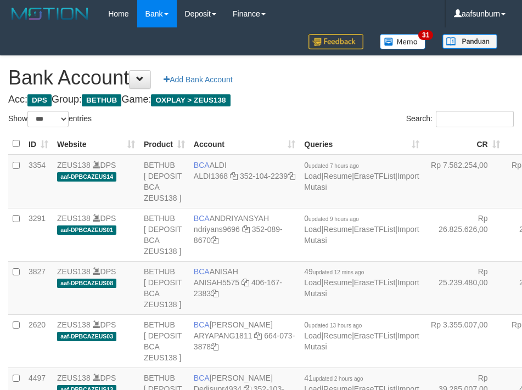
select select "***"
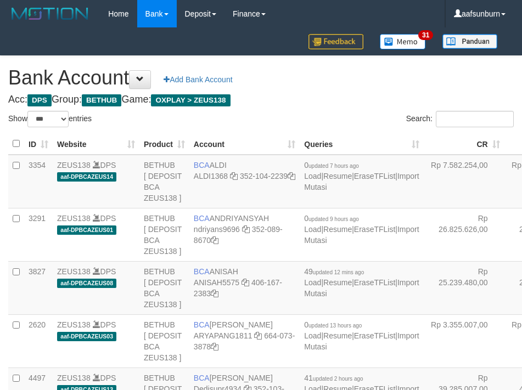
select select "***"
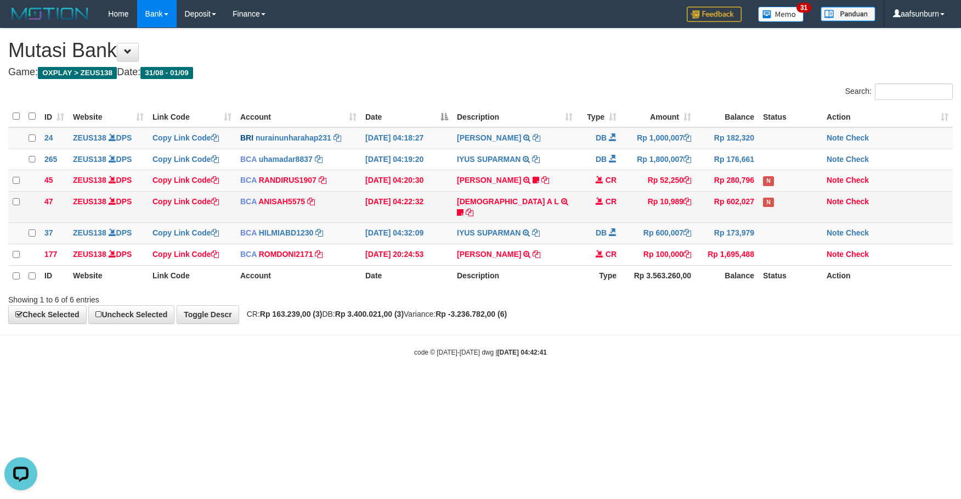
click at [577, 212] on td "CR" at bounding box center [599, 206] width 44 height 31
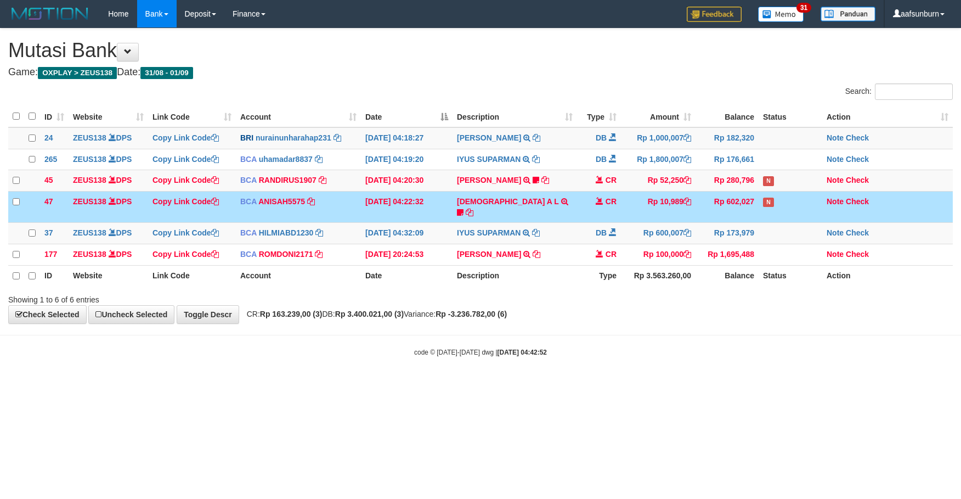
click at [568, 195] on td "[DEMOGRAPHIC_DATA] A L TRSF E-BANKING CR 0109/FTSCY/WS95051 10989.0020250901424…" at bounding box center [514, 206] width 124 height 31
click at [563, 195] on td "MUHAMMAD A L TRSF E-BANKING CR 0109/FTSCY/WS95051 10989.002025090142478668 TRFD…" at bounding box center [514, 206] width 124 height 31
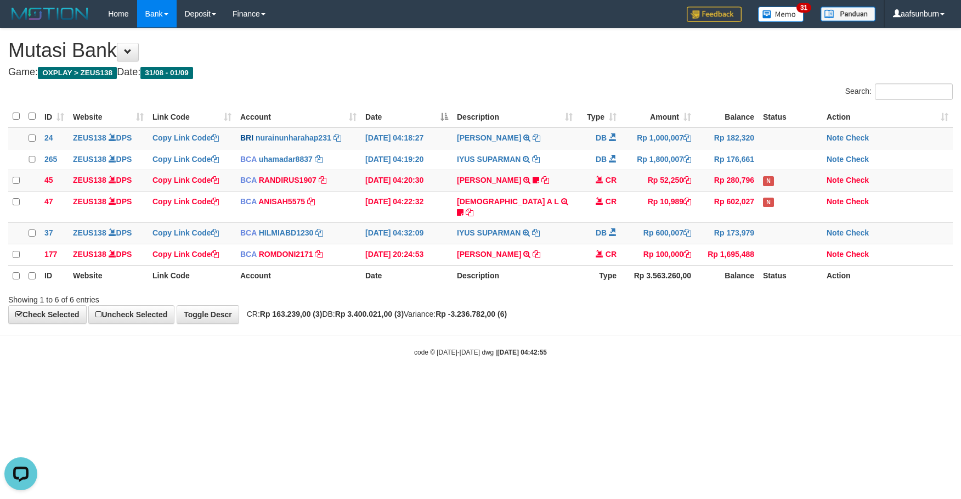
drag, startPoint x: 752, startPoint y: 386, endPoint x: 785, endPoint y: 392, distance: 33.0
click at [754, 384] on html "Toggle navigation Home Bank Account List Load By Website Group [OXPLAY] ZEUS138…" at bounding box center [480, 192] width 961 height 384
click at [741, 267] on th "Balance" at bounding box center [726, 275] width 63 height 21
click at [742, 265] on th "Balance" at bounding box center [726, 275] width 63 height 21
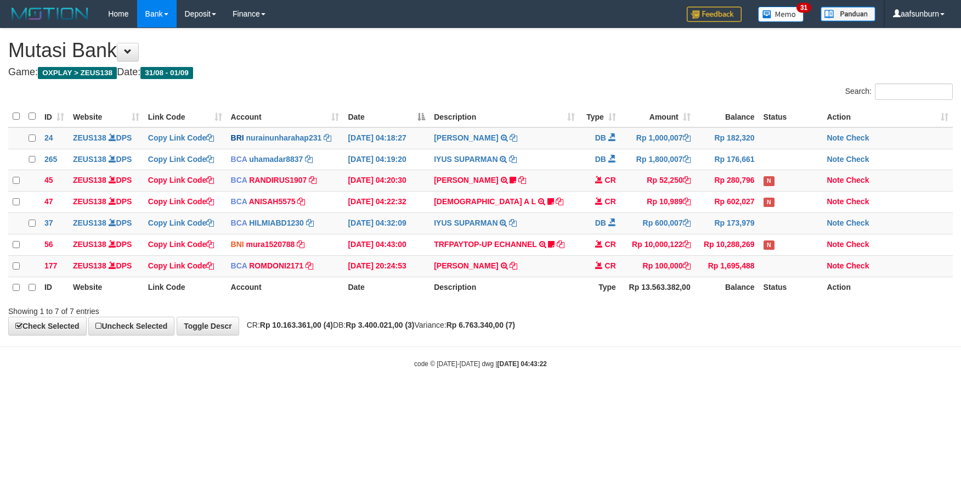
click at [689, 276] on td "Rp 100,000" at bounding box center [657, 265] width 75 height 21
click at [579, 276] on td "CR" at bounding box center [599, 265] width 41 height 21
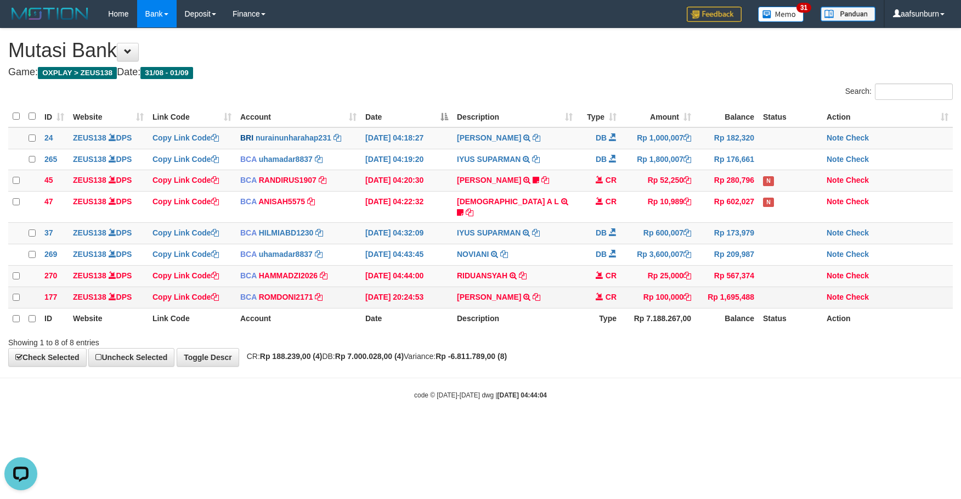
click at [708, 298] on td "Rp 1,695,488" at bounding box center [726, 296] width 63 height 21
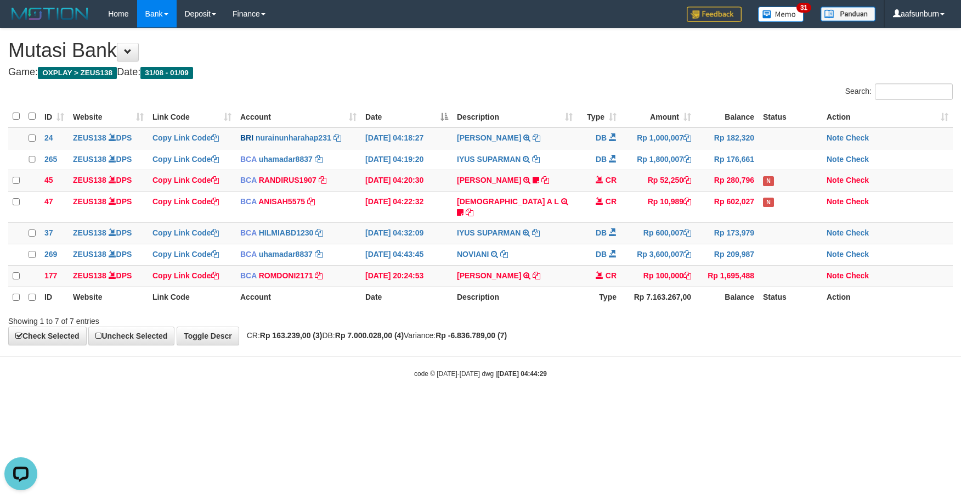
click at [705, 290] on th "Balance" at bounding box center [726, 296] width 63 height 21
click at [665, 305] on th "Rp 7.163.267,00" at bounding box center [658, 296] width 75 height 21
click at [760, 392] on body "Toggle navigation Home Bank Account List Load By Website Group [OXPLAY] ZEUS138…" at bounding box center [480, 203] width 961 height 406
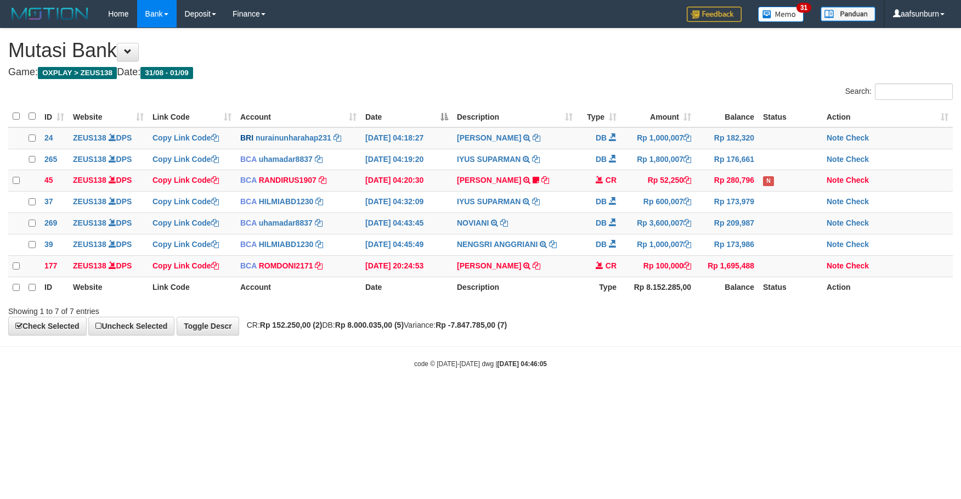
click at [678, 396] on html "Toggle navigation Home Bank Account List Load By Website Group [OXPLAY] ZEUS138…" at bounding box center [480, 198] width 961 height 396
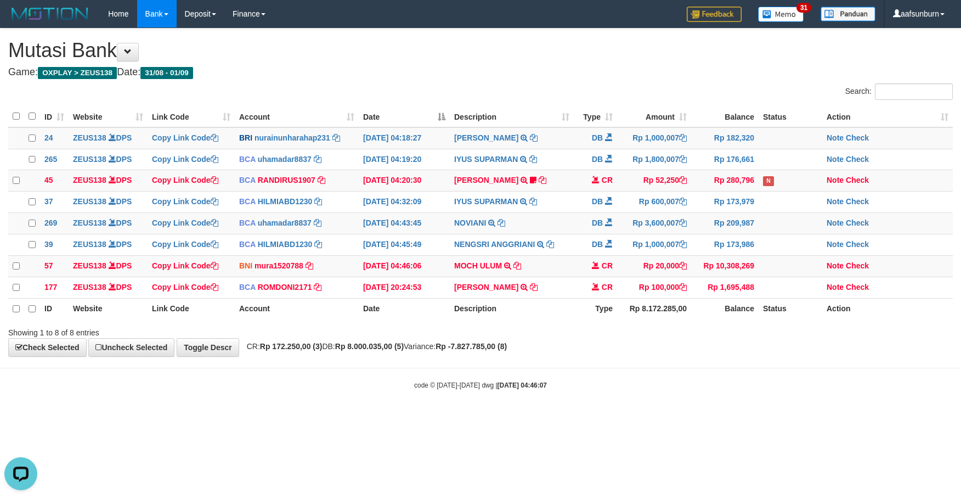
click at [726, 387] on body "Toggle navigation Home Bank Account List Load By Website Group [OXPLAY] ZEUS138…" at bounding box center [480, 208] width 961 height 417
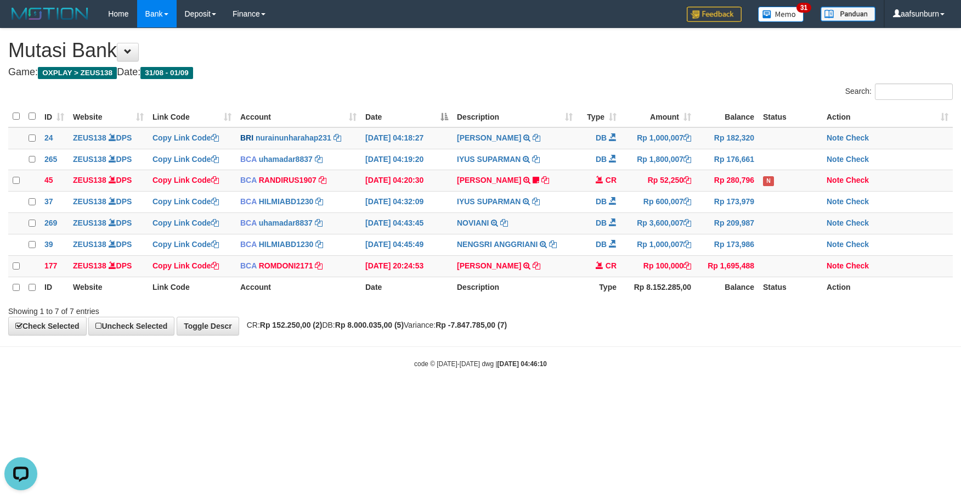
click at [741, 365] on body "Toggle navigation Home Bank Account List Load By Website Group [OXPLAY] ZEUS138…" at bounding box center [480, 198] width 961 height 396
click at [762, 316] on div "Showing 1 to 7 of 7 entries" at bounding box center [480, 308] width 961 height 15
click at [632, 252] on td "Rp 1,000,007" at bounding box center [658, 244] width 75 height 21
